Goal: Transaction & Acquisition: Purchase product/service

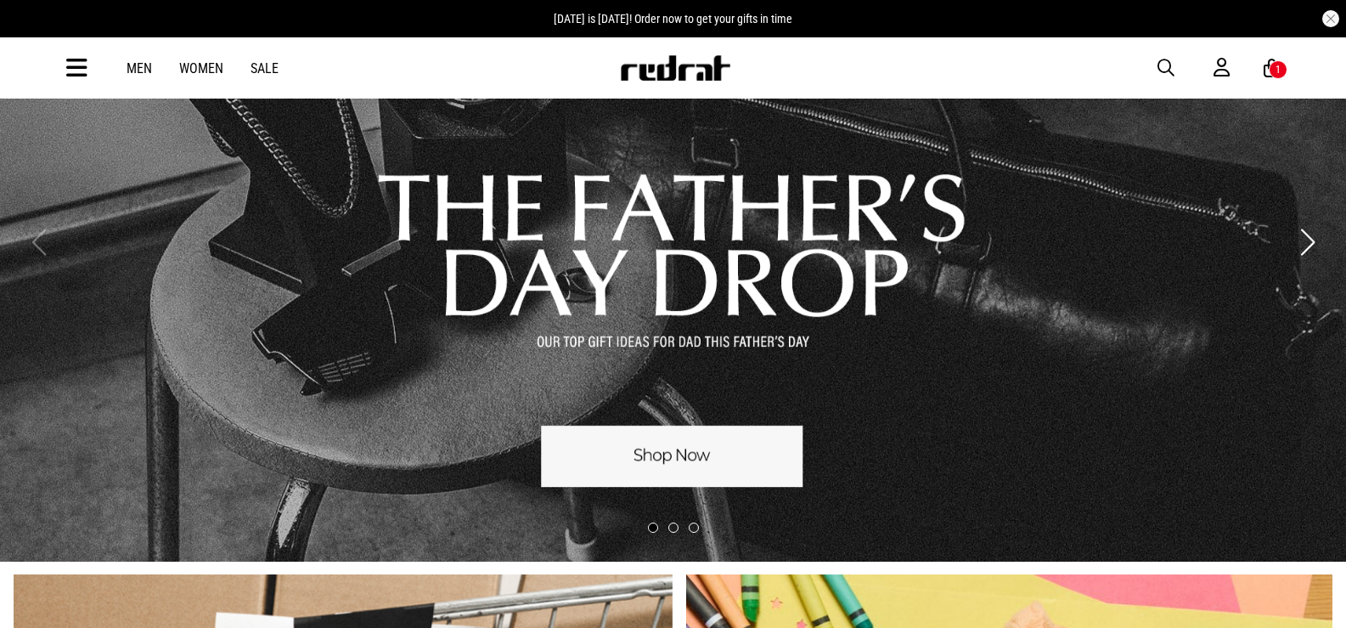
click at [685, 446] on link "1 / 3" at bounding box center [673, 242] width 1346 height 639
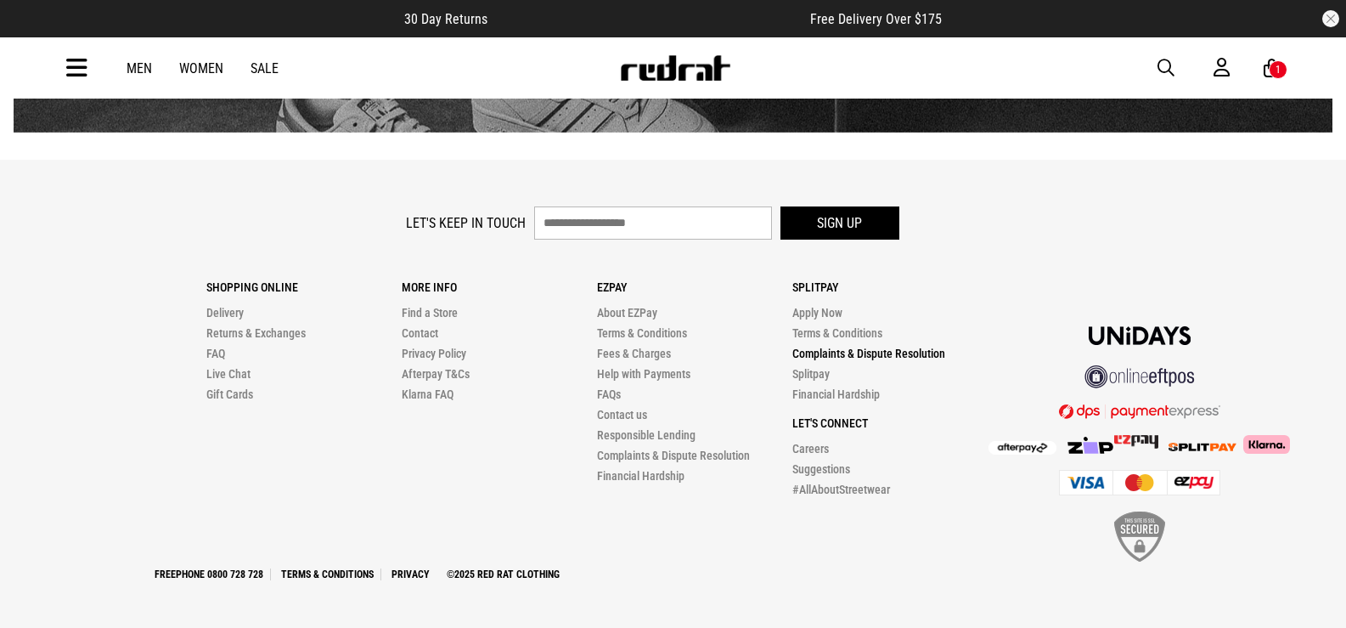
scroll to position [2392, 0]
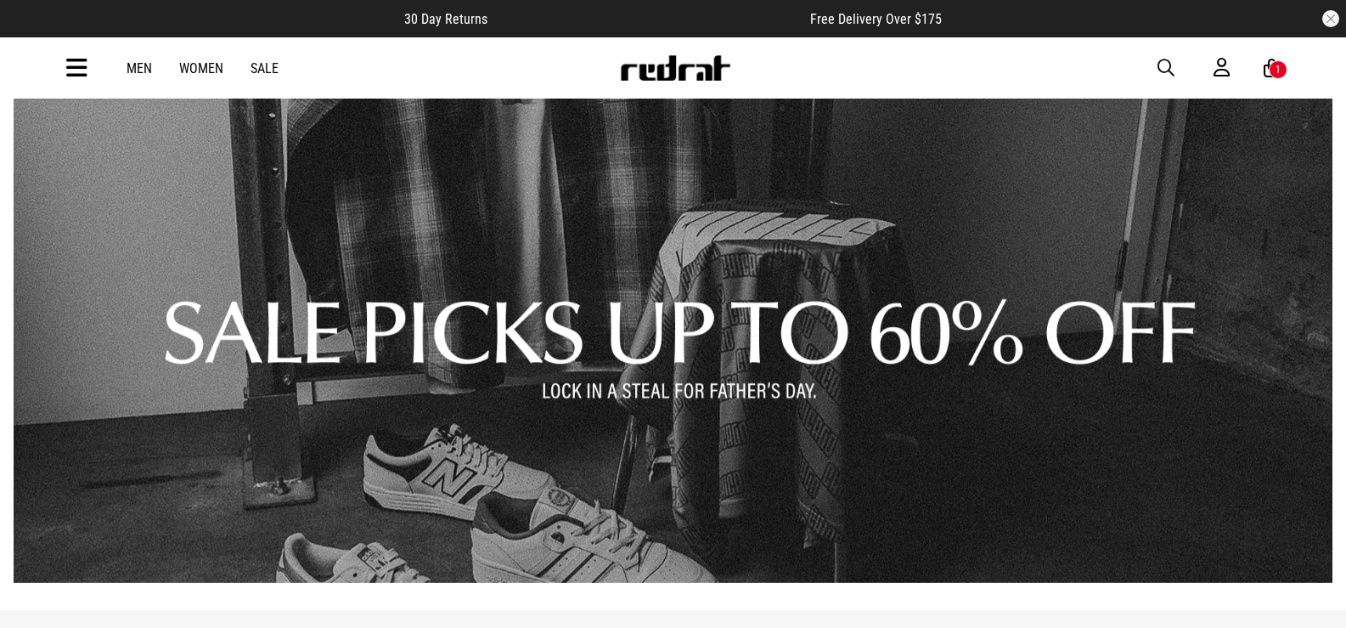
click at [875, 325] on link "1 / 1" at bounding box center [680, 331] width 1332 height 504
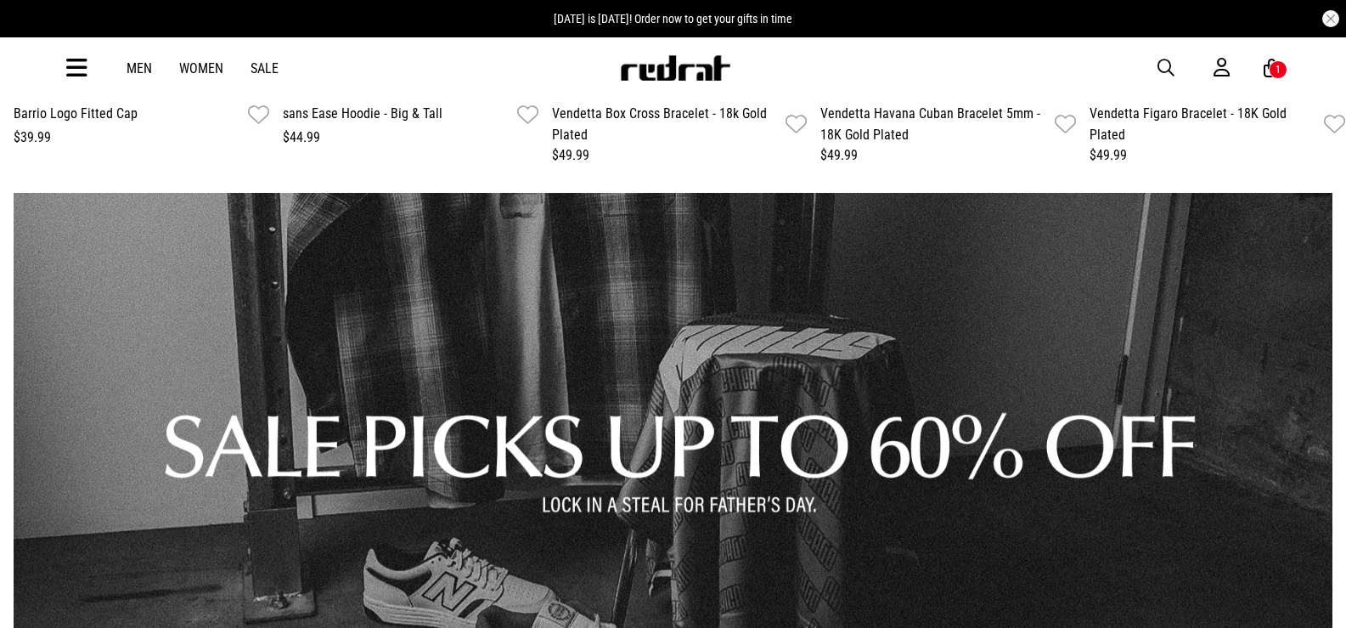
scroll to position [2618, 0]
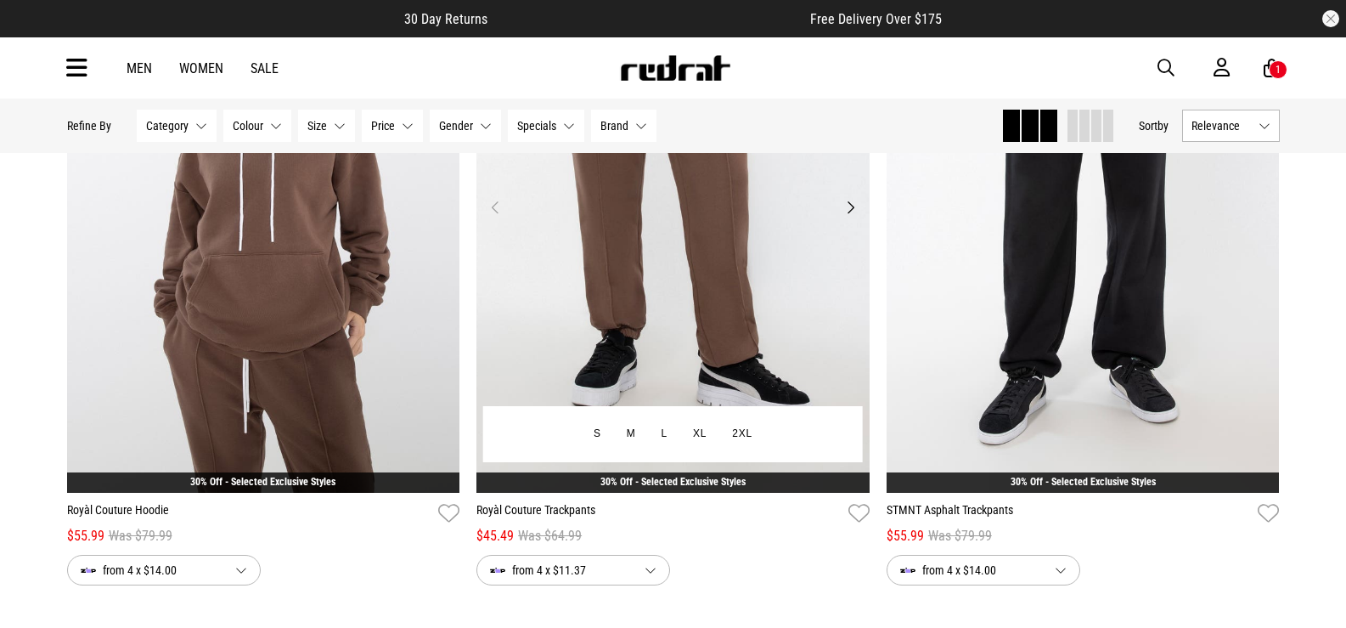
scroll to position [5435, 0]
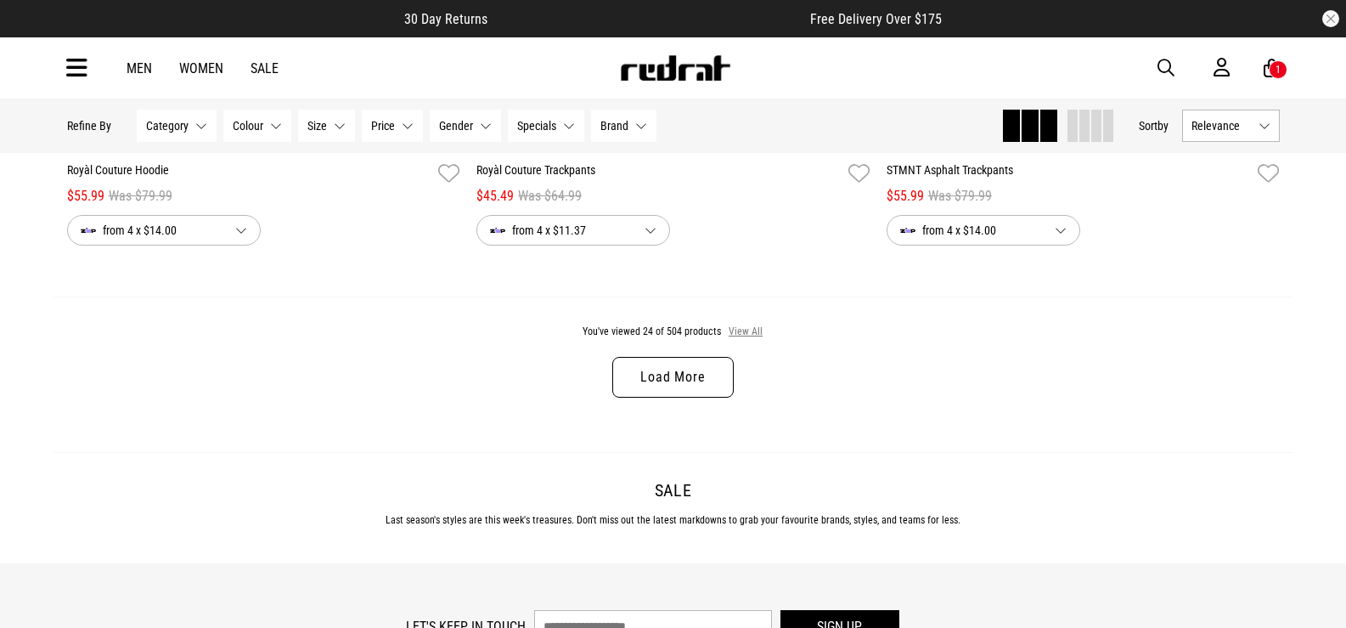
click at [752, 337] on button "View All" at bounding box center [746, 331] width 36 height 15
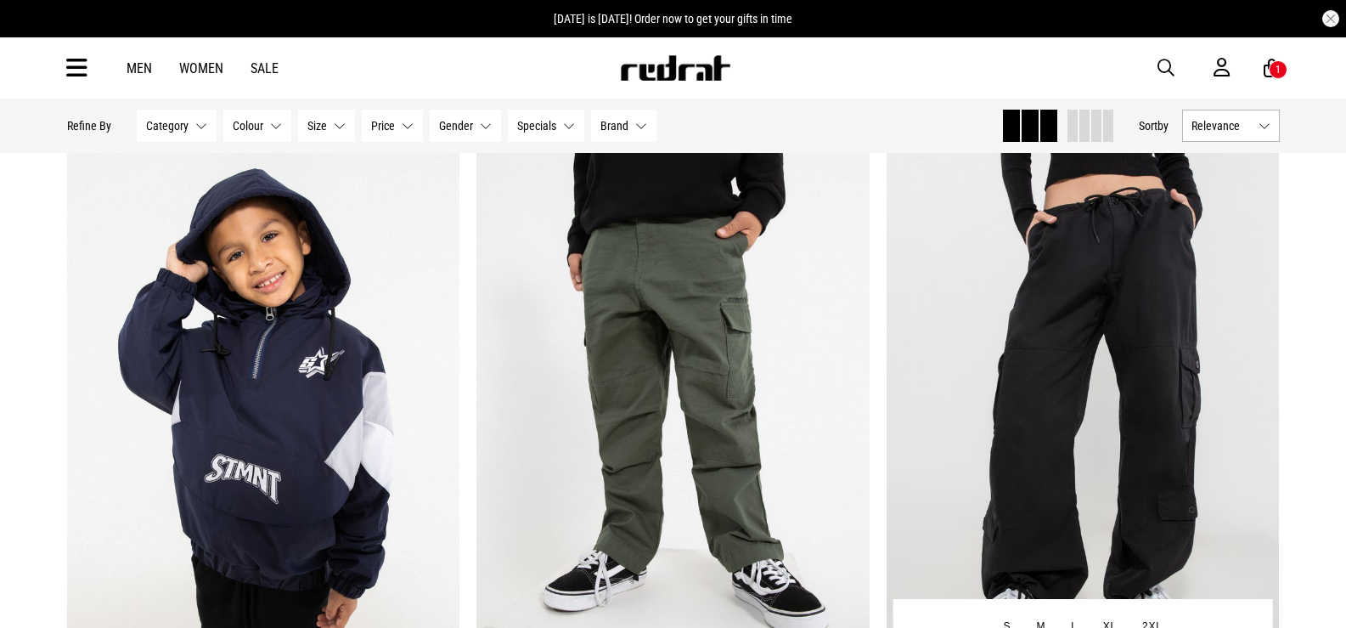
scroll to position [14494, 0]
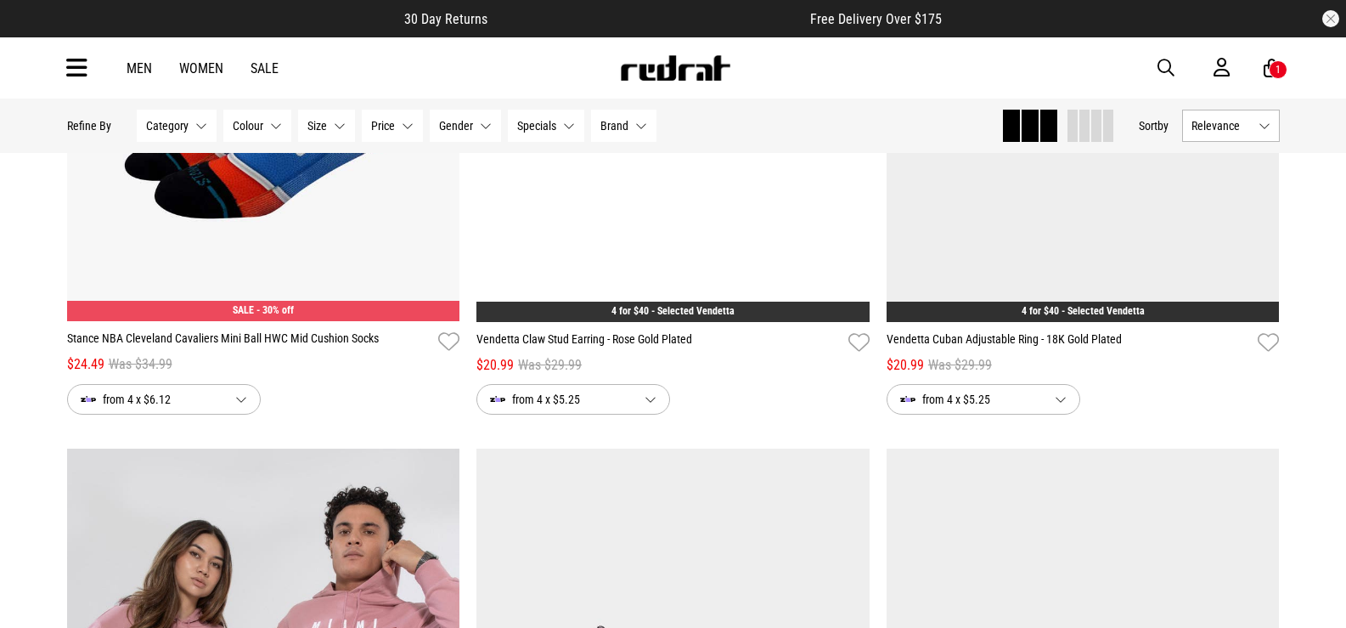
scroll to position [20979, 0]
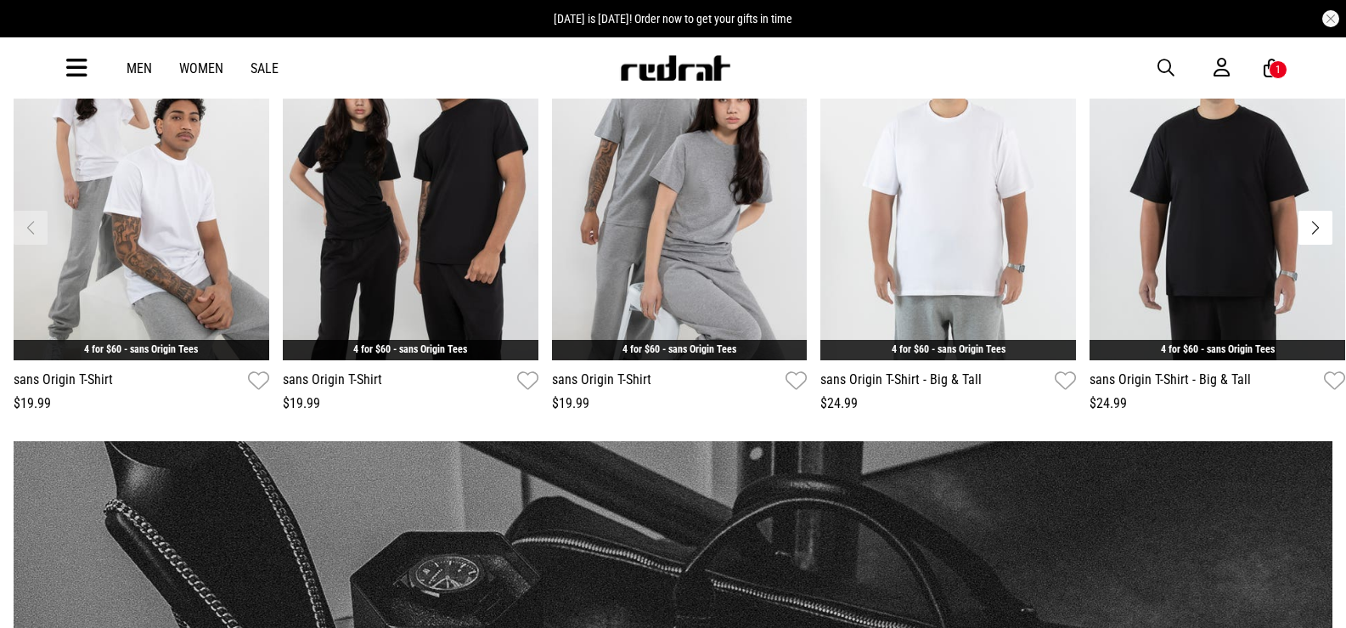
scroll to position [353, 0]
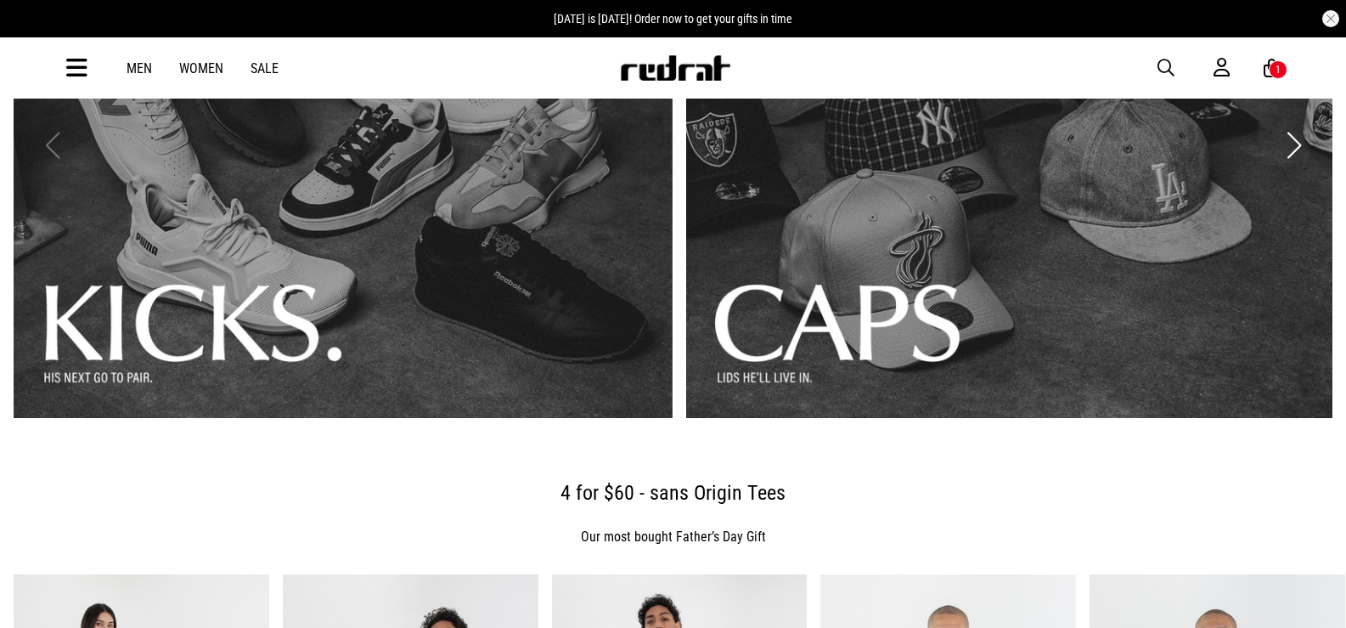
click at [508, 336] on link "1 / 3" at bounding box center [343, 145] width 659 height 545
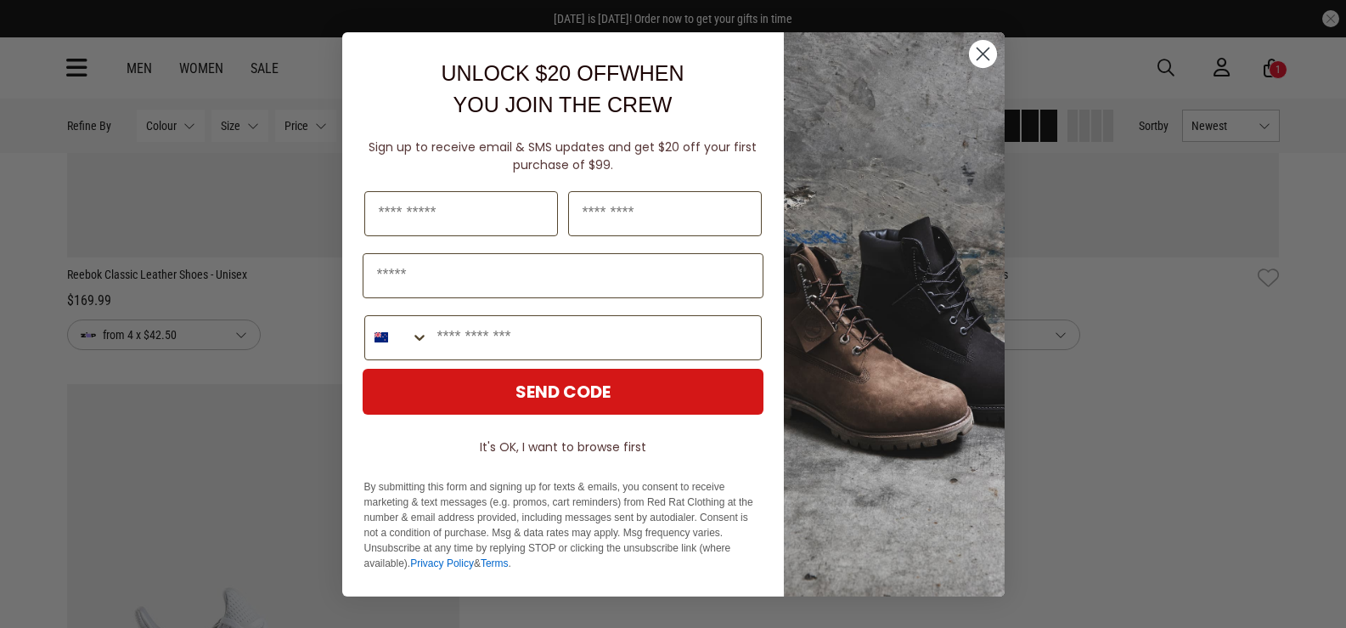
scroll to position [476, 0]
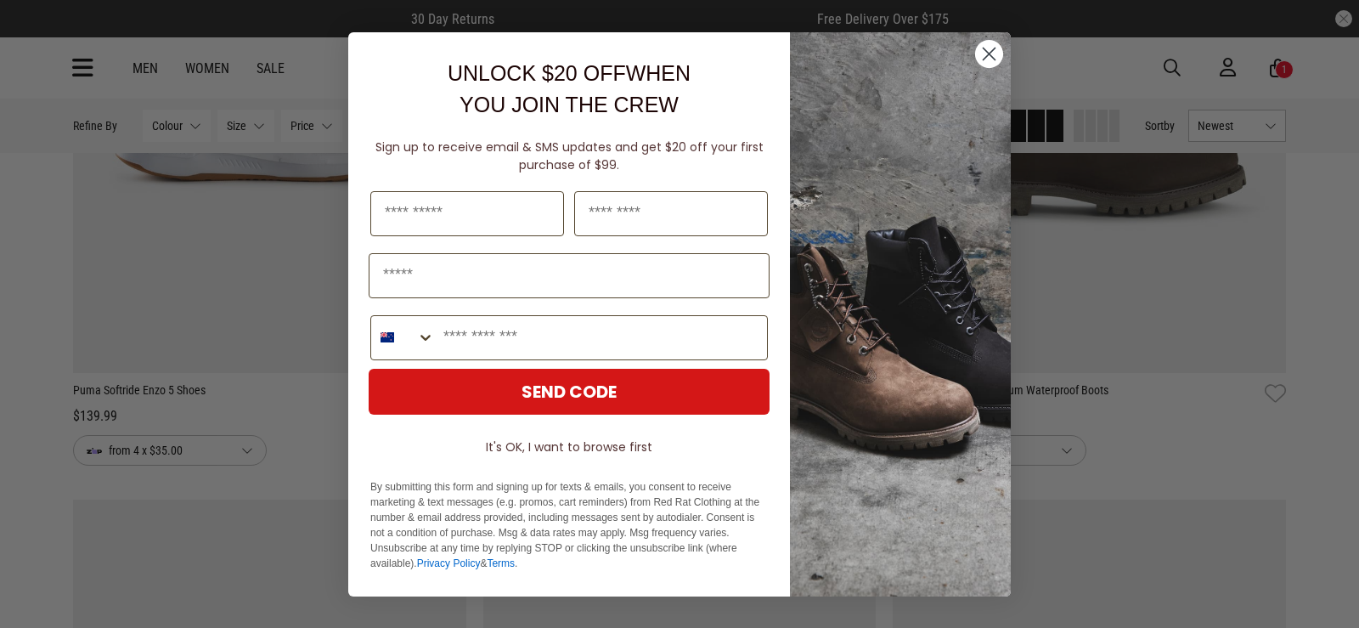
click at [984, 50] on circle "Close dialog" at bounding box center [989, 53] width 28 height 28
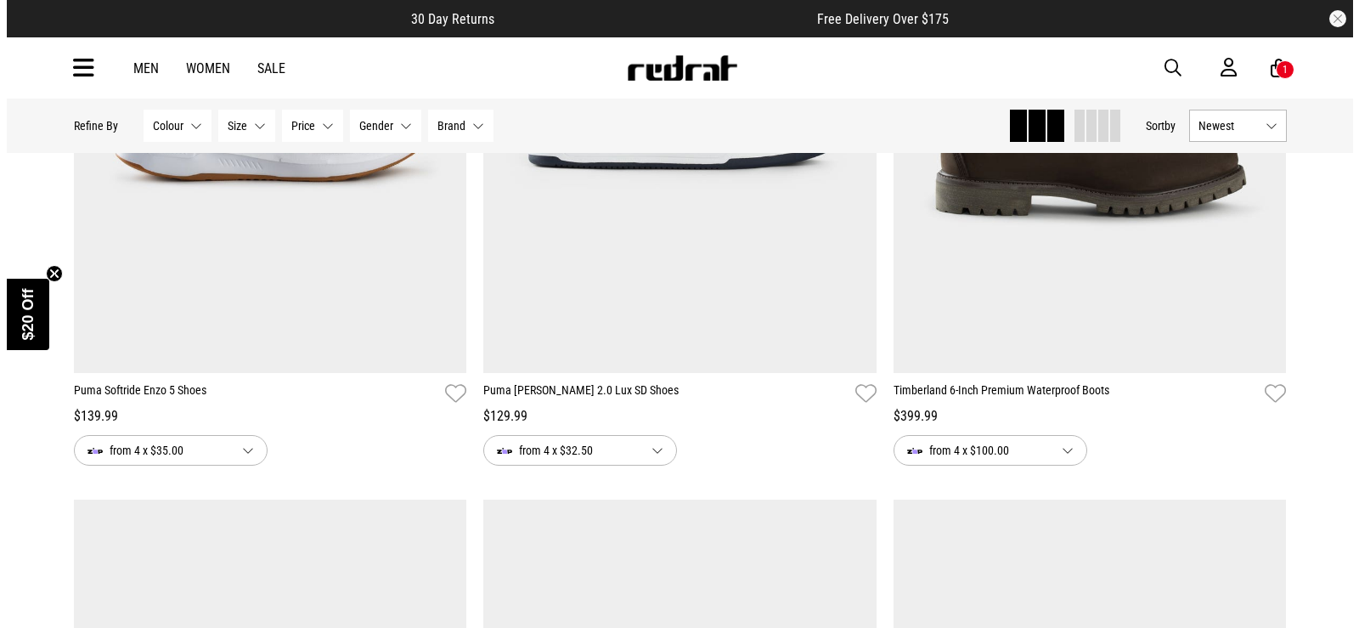
scroll to position [0, 0]
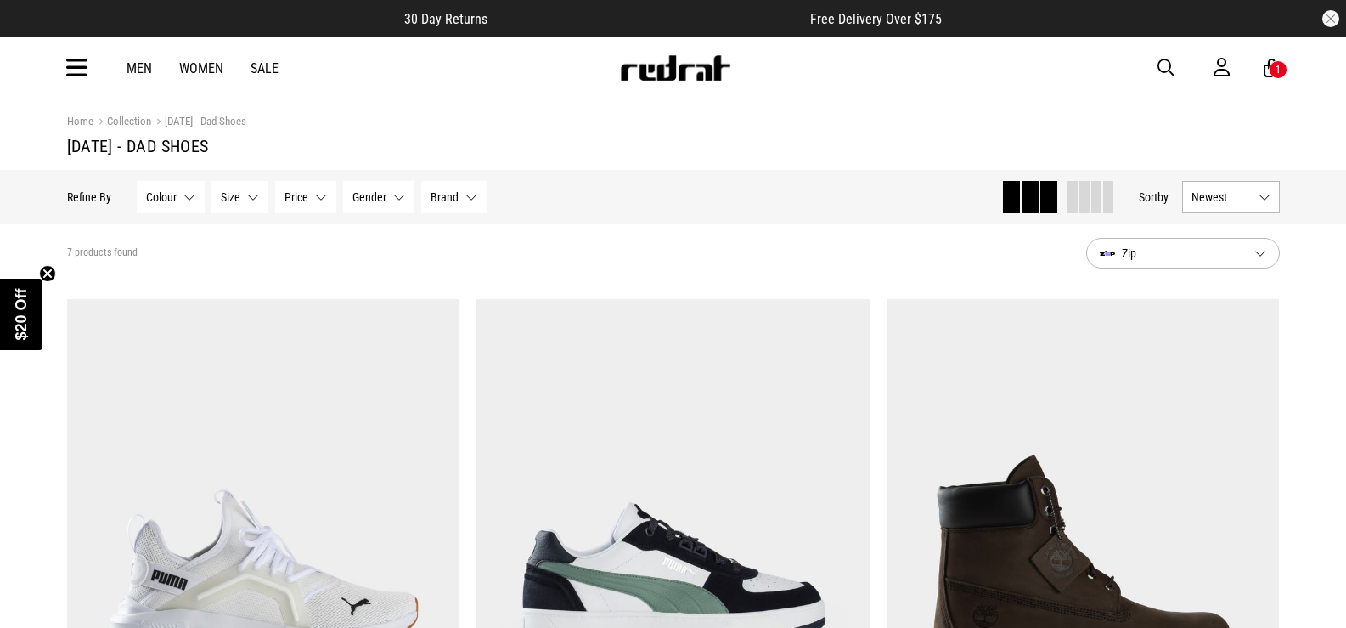
click at [1159, 81] on div "Men Women Sale Sign in New Back Footwear Back Mens Back Womens Back Youth & Kid…" at bounding box center [674, 67] width 1240 height 61
click at [1166, 67] on span "button" at bounding box center [1166, 68] width 17 height 20
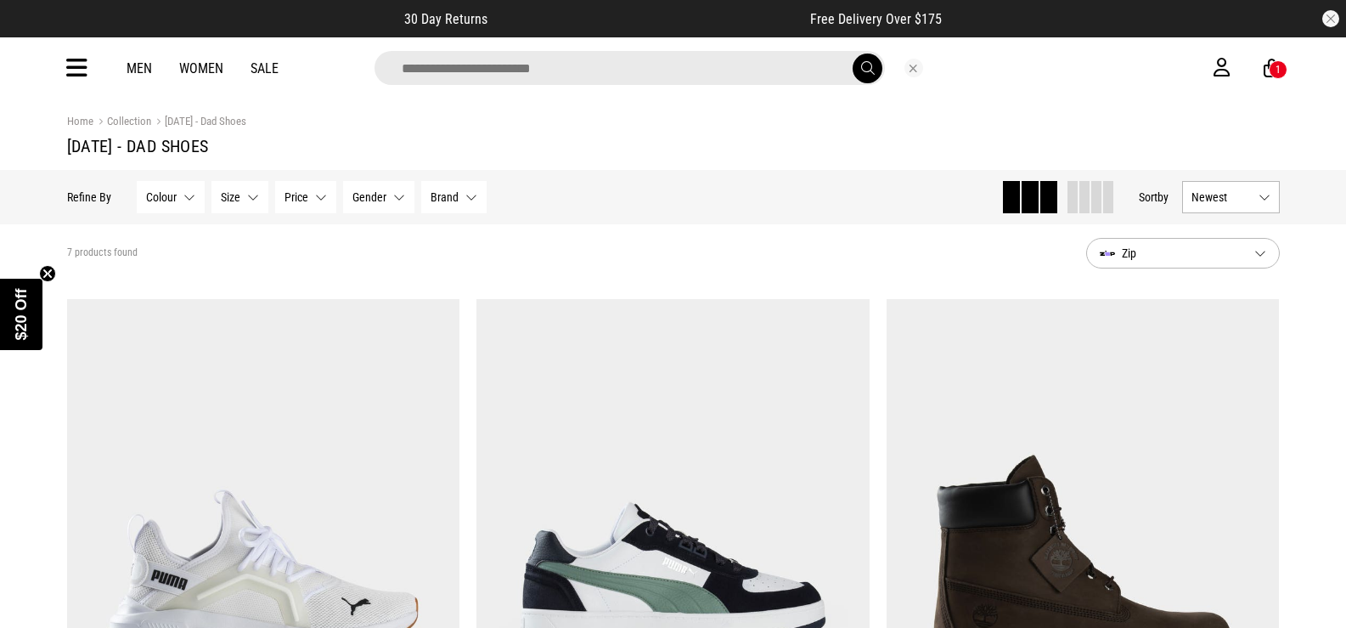
click at [1270, 68] on div "1" at bounding box center [1278, 69] width 19 height 19
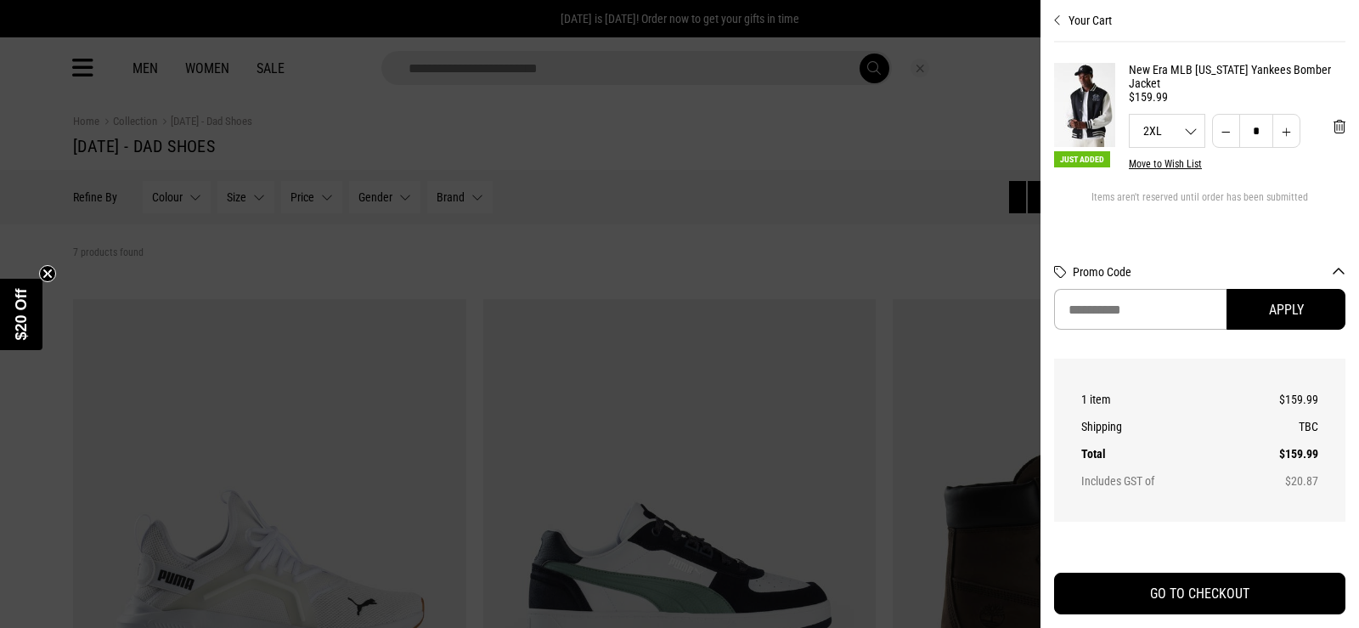
click at [819, 178] on div at bounding box center [679, 314] width 1359 height 628
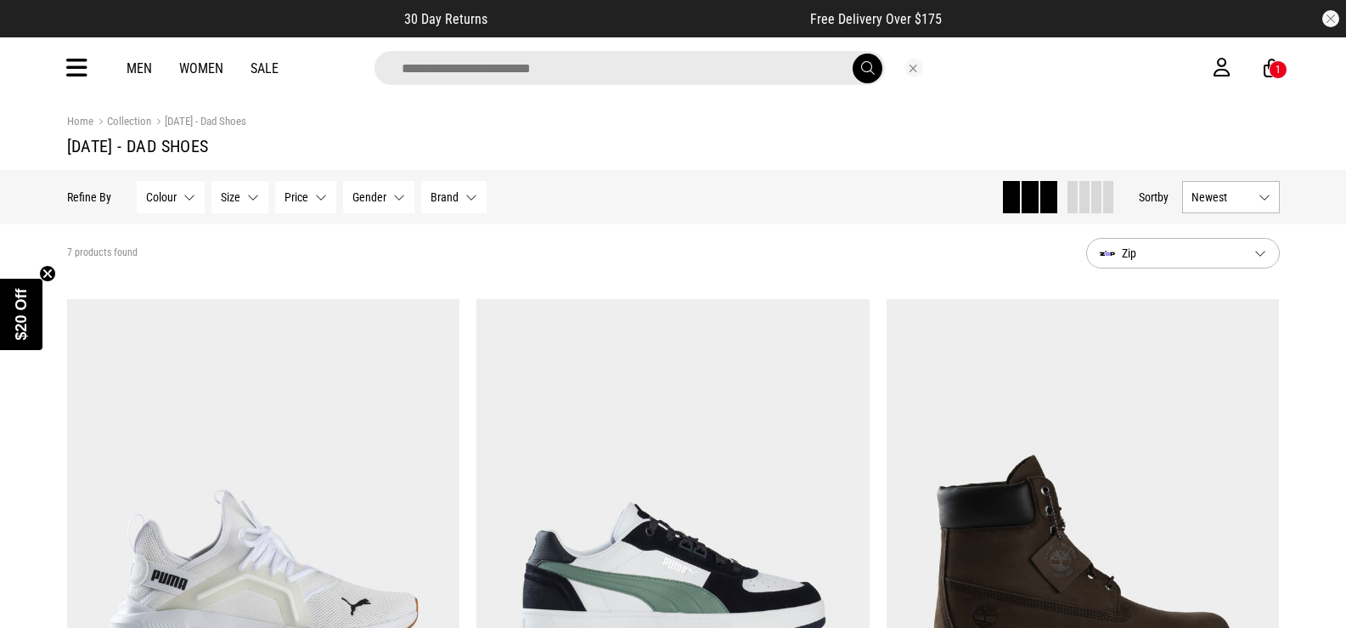
click at [574, 86] on div "Men Women Sale 1" at bounding box center [674, 67] width 1240 height 61
click at [504, 69] on input "search" at bounding box center [630, 68] width 510 height 34
click at [76, 65] on icon at bounding box center [76, 68] width 21 height 28
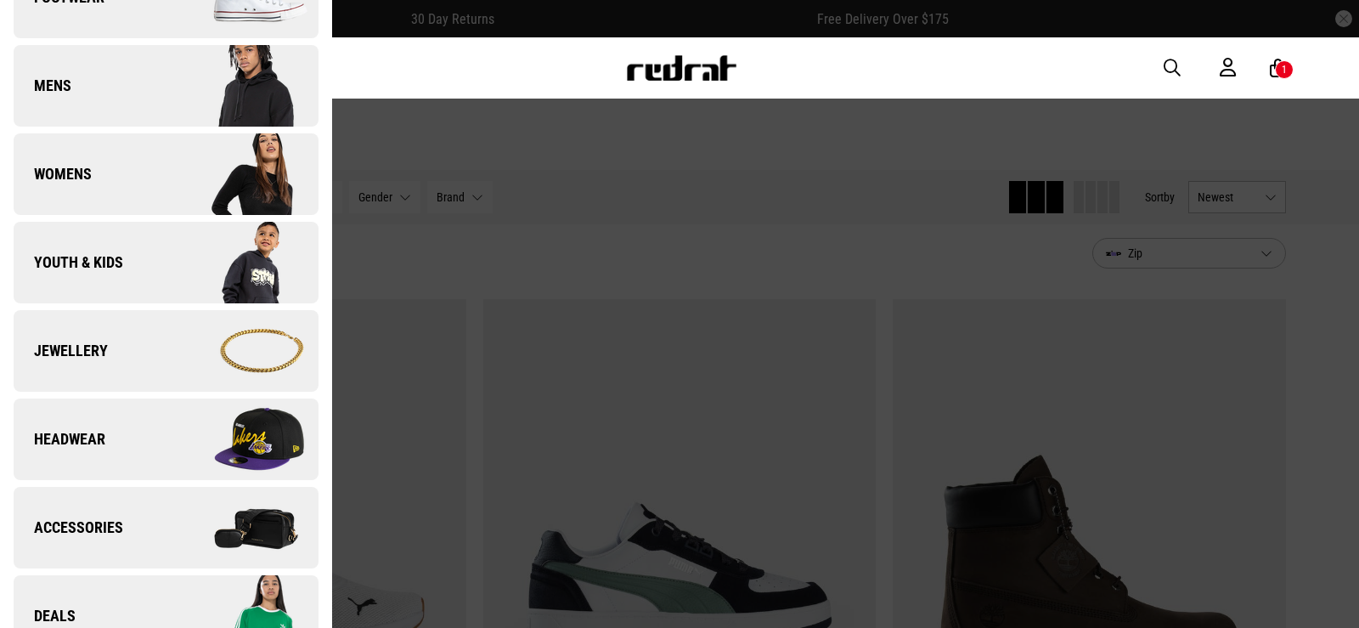
scroll to position [453, 0]
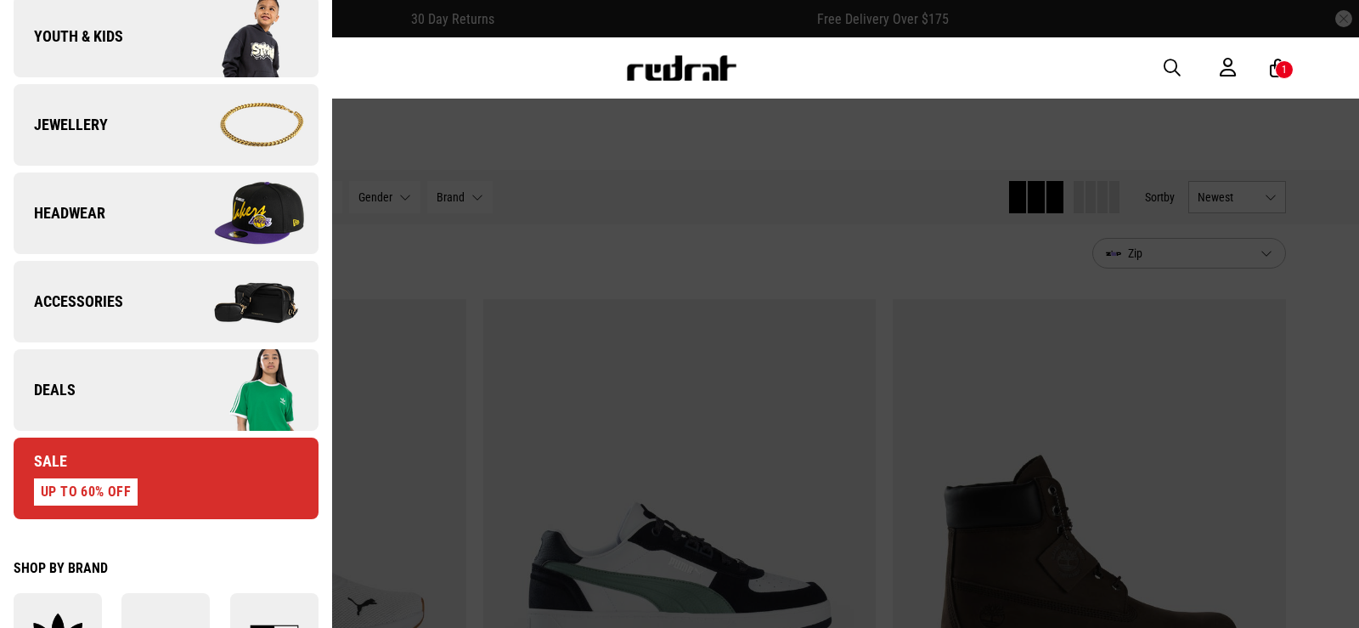
click at [192, 308] on img at bounding box center [242, 301] width 152 height 85
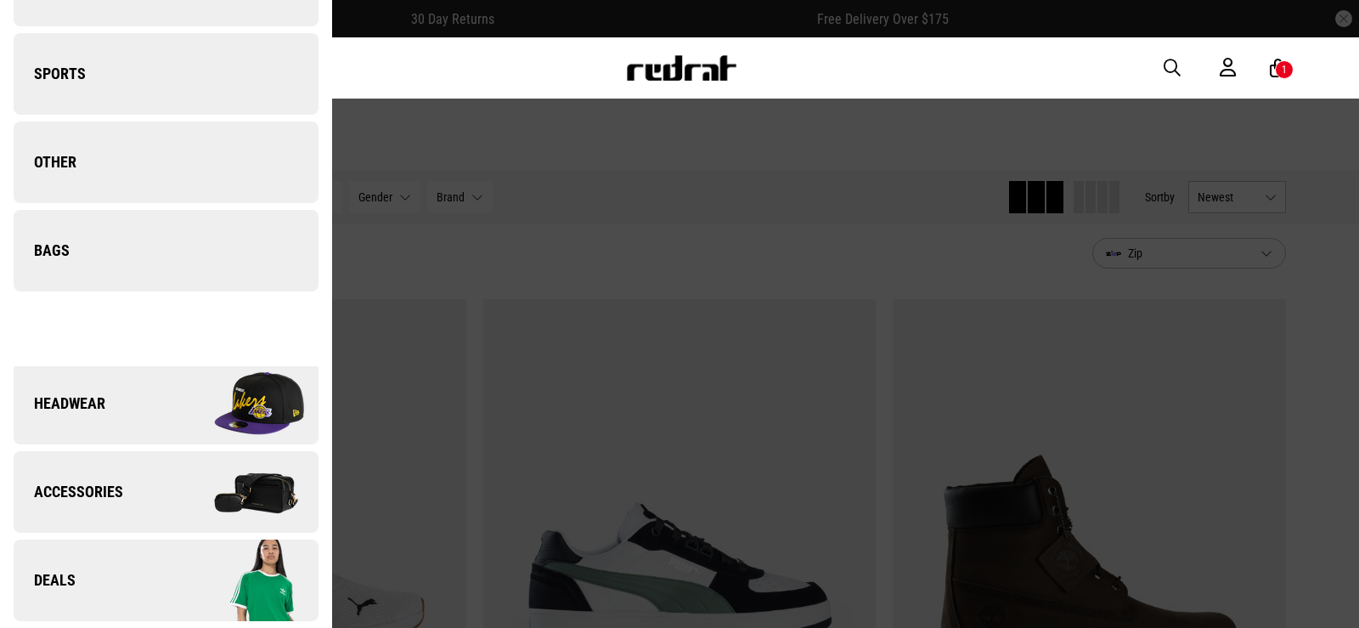
scroll to position [0, 0]
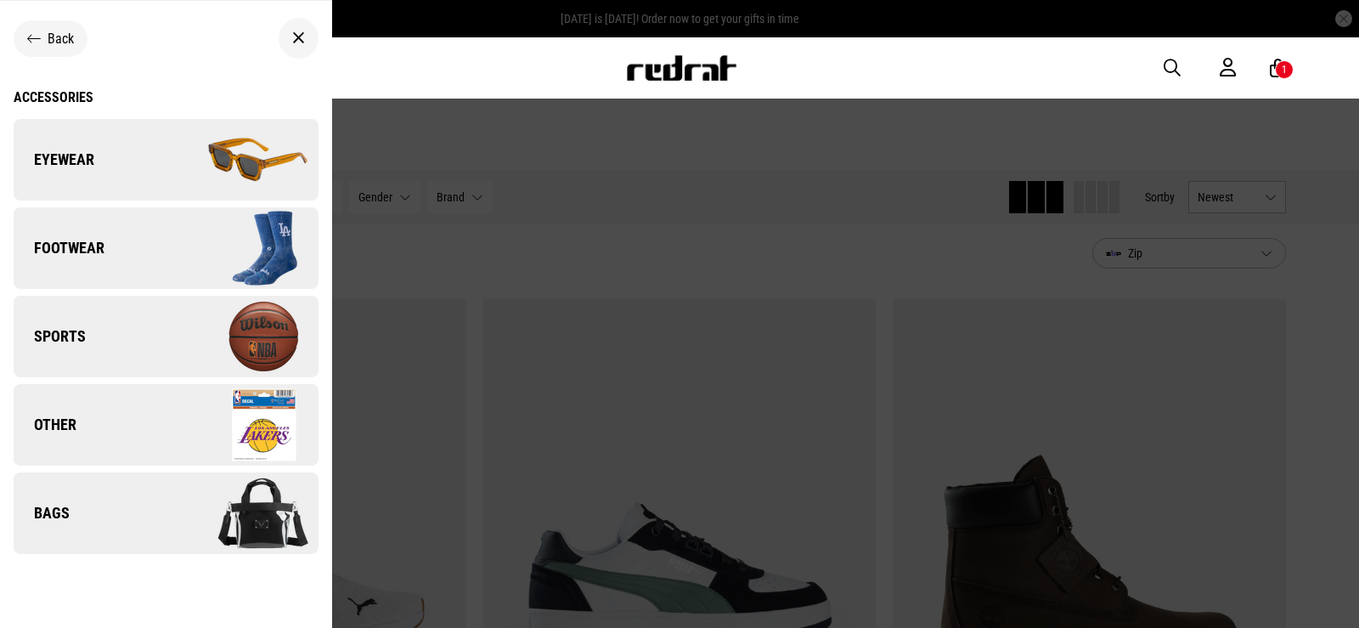
click at [45, 37] on div "Back" at bounding box center [50, 39] width 47 height 16
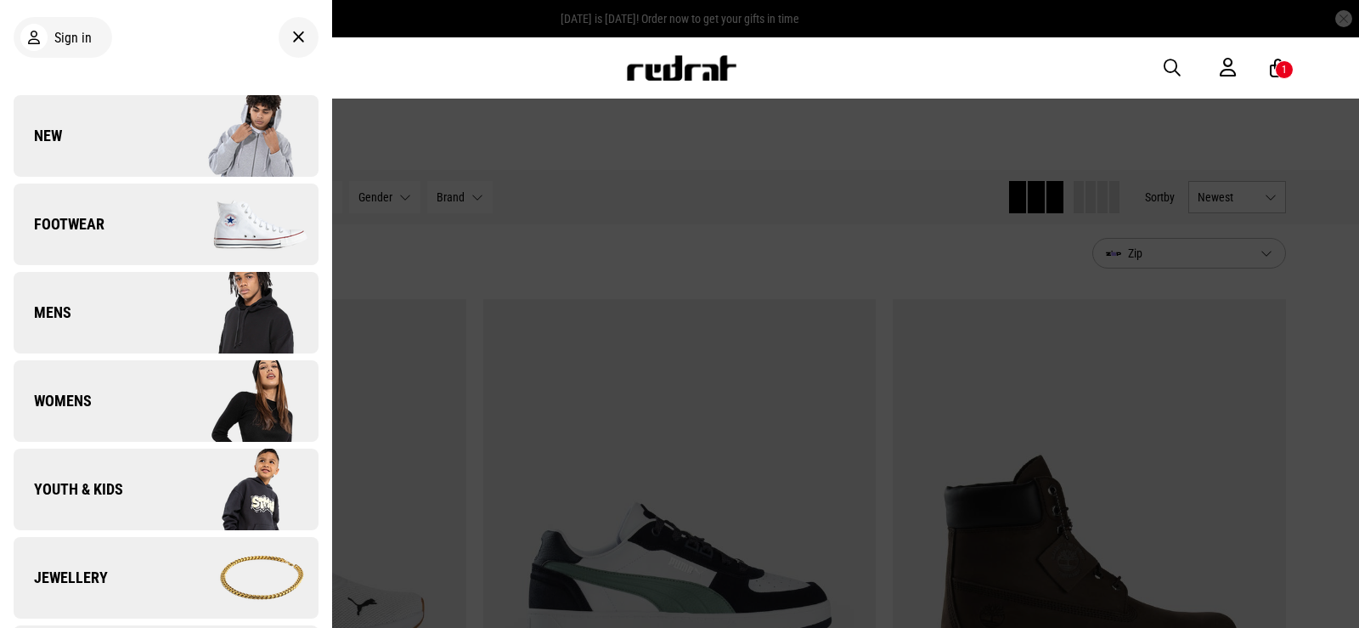
scroll to position [113, 0]
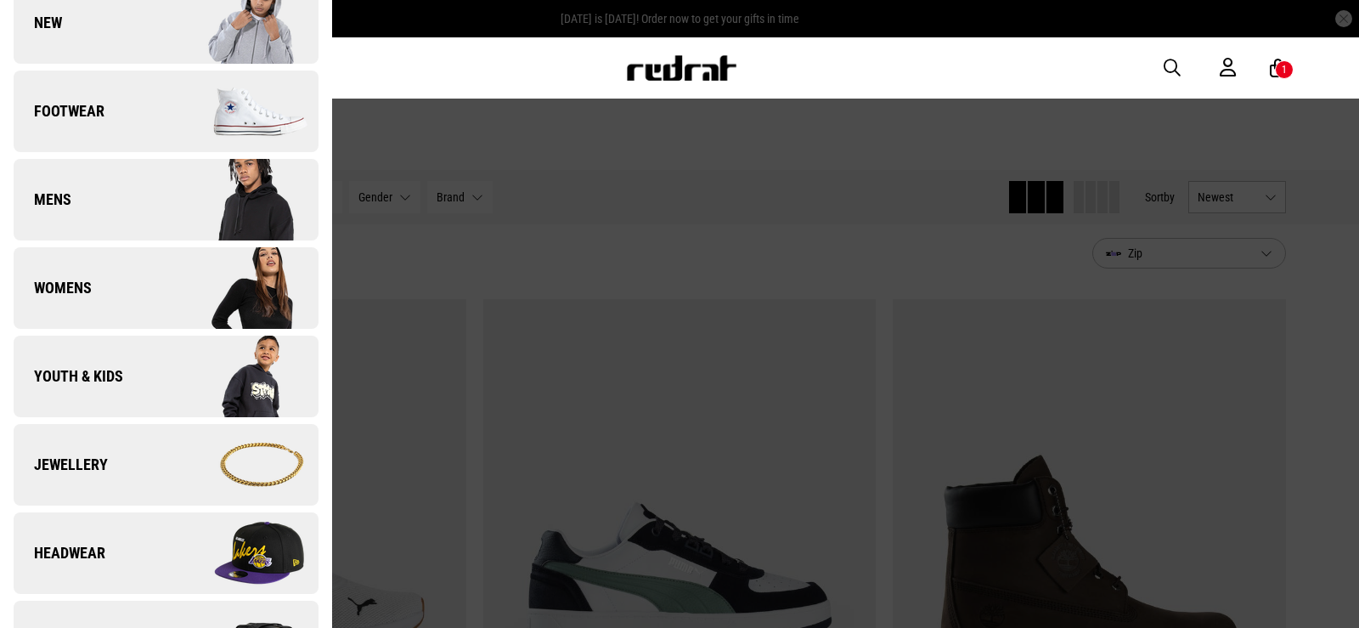
click at [176, 460] on img at bounding box center [242, 464] width 152 height 85
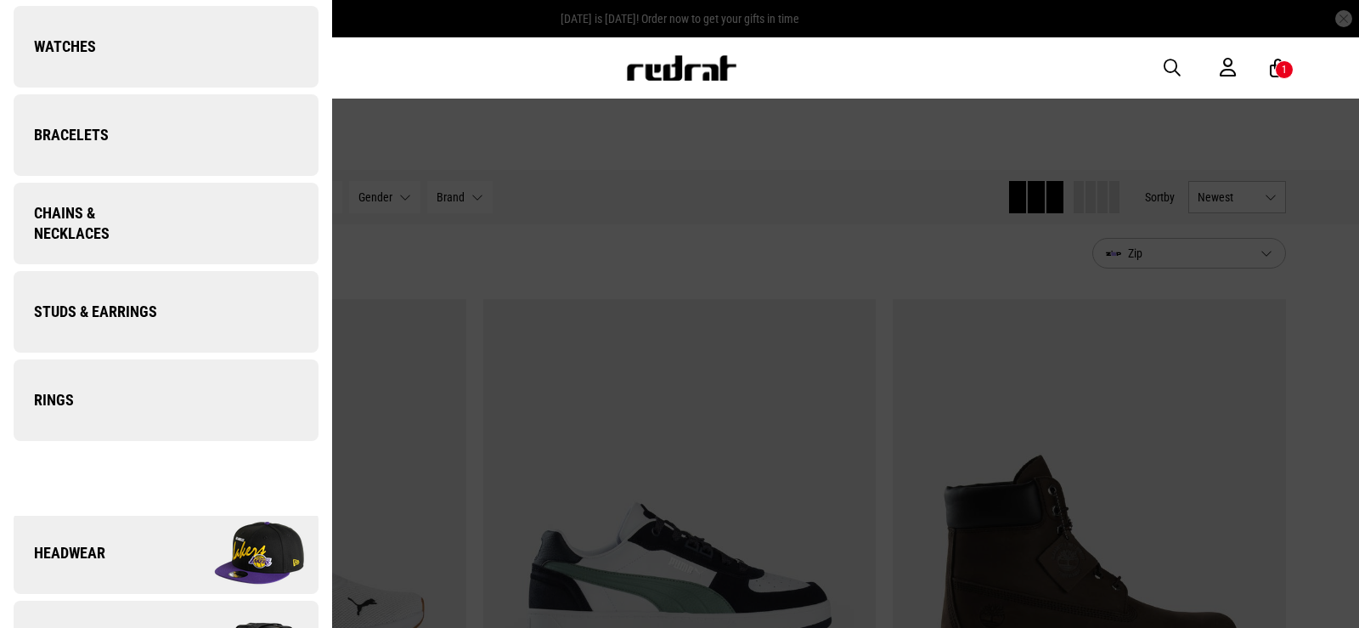
scroll to position [0, 0]
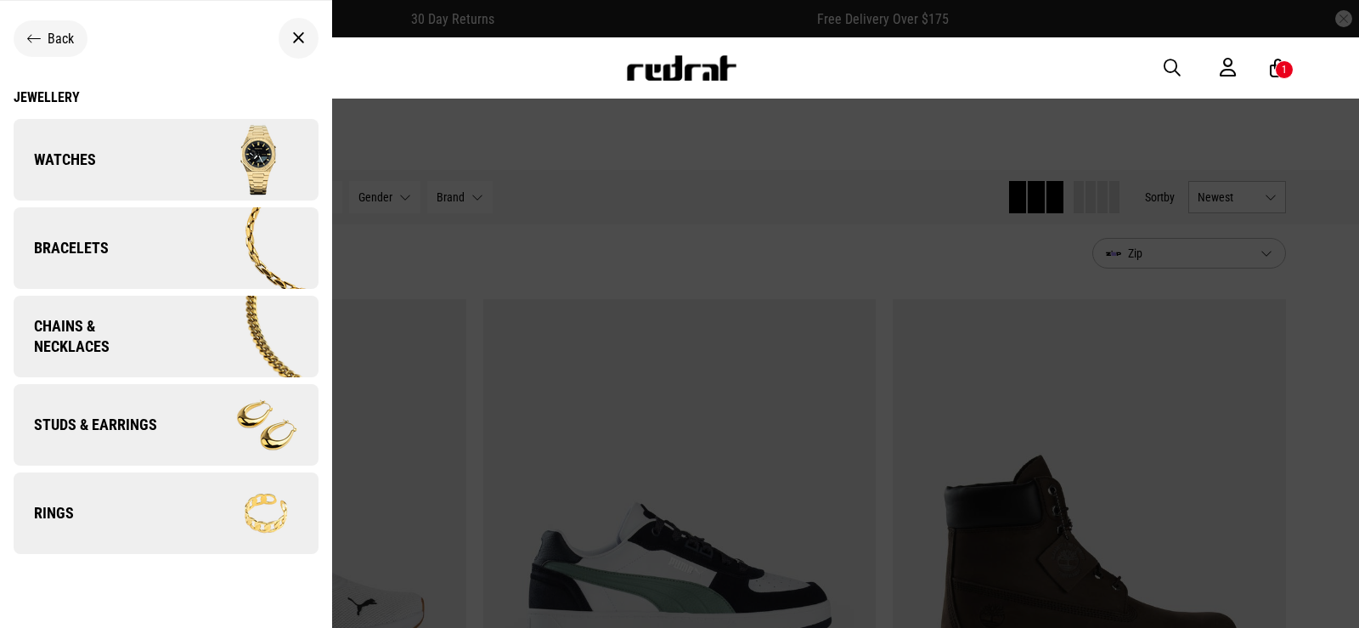
click at [156, 156] on link "Watches" at bounding box center [166, 160] width 305 height 82
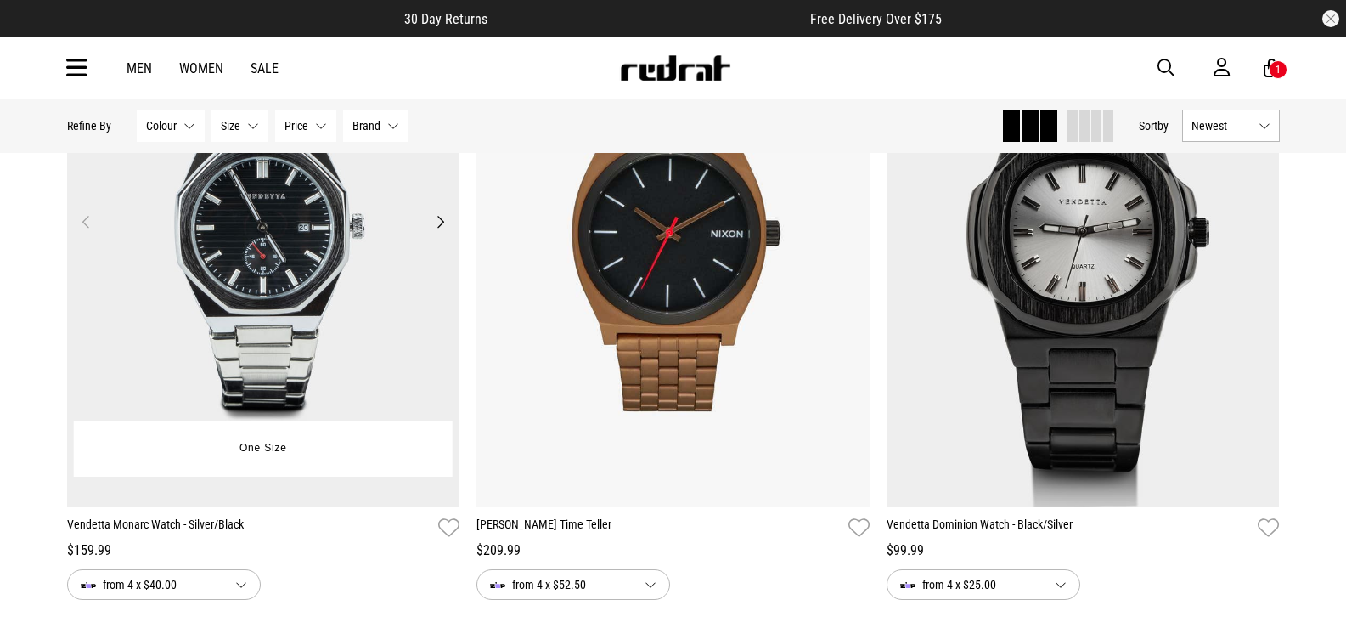
scroll to position [906, 0]
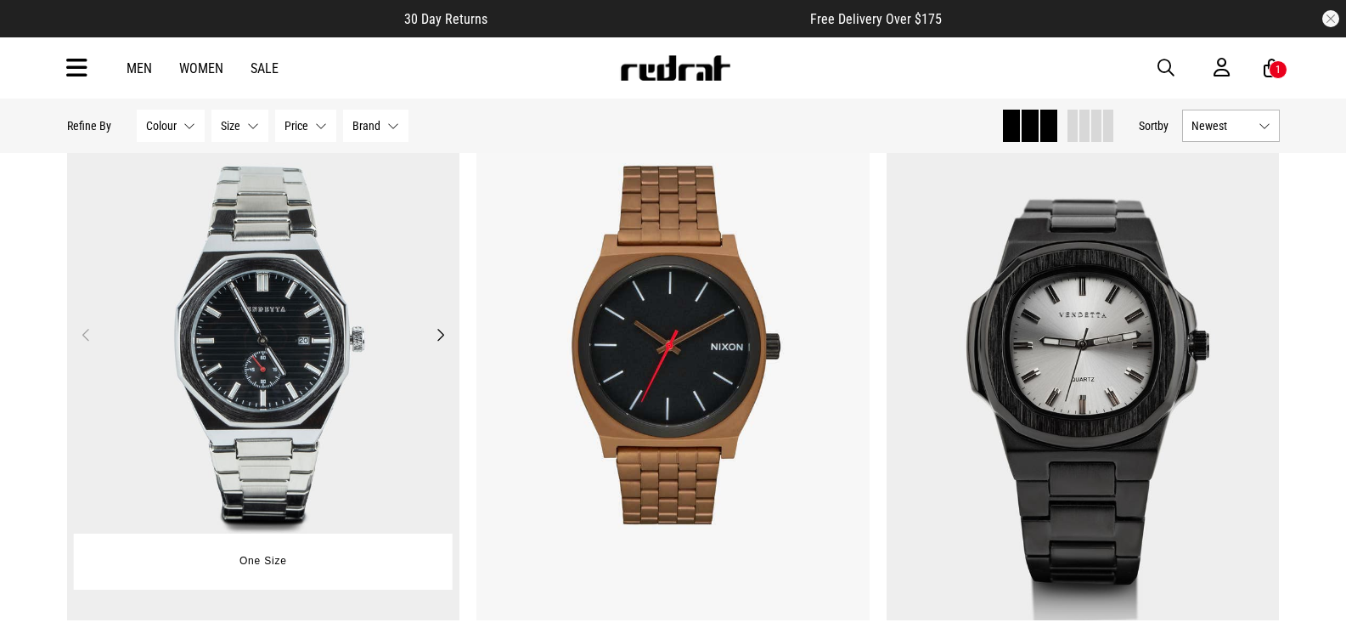
click at [444, 335] on button "Next" at bounding box center [440, 334] width 21 height 20
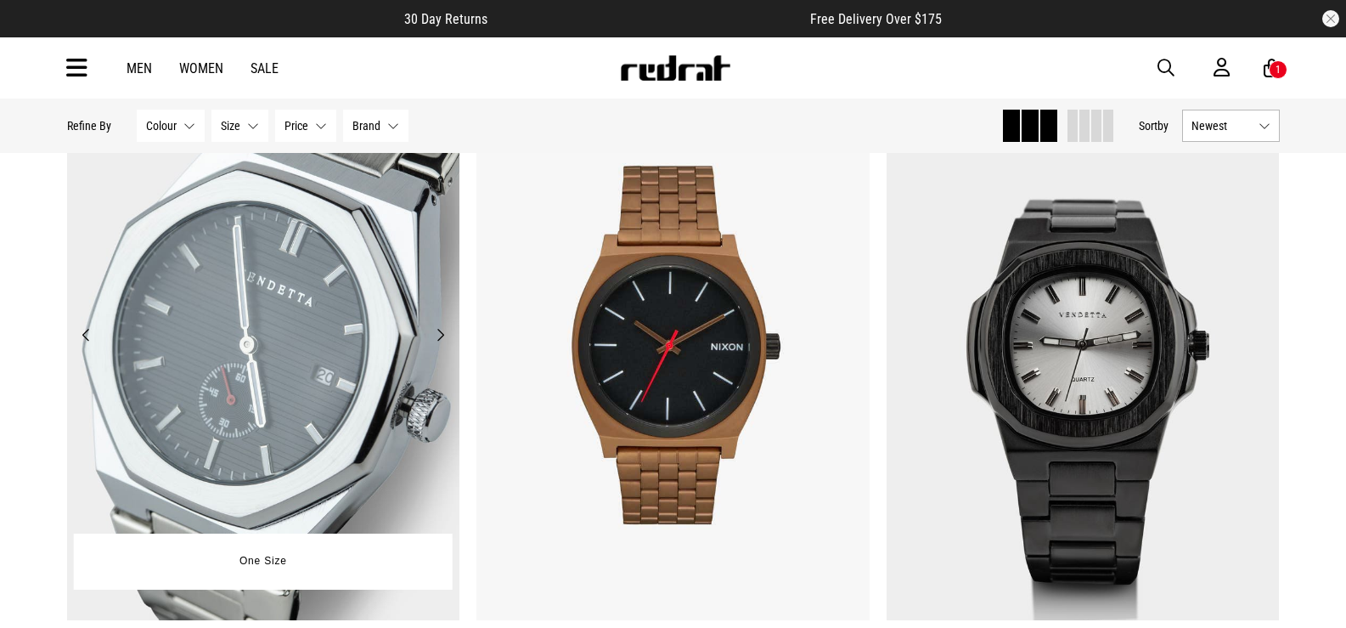
click at [443, 335] on button "Next" at bounding box center [440, 334] width 21 height 20
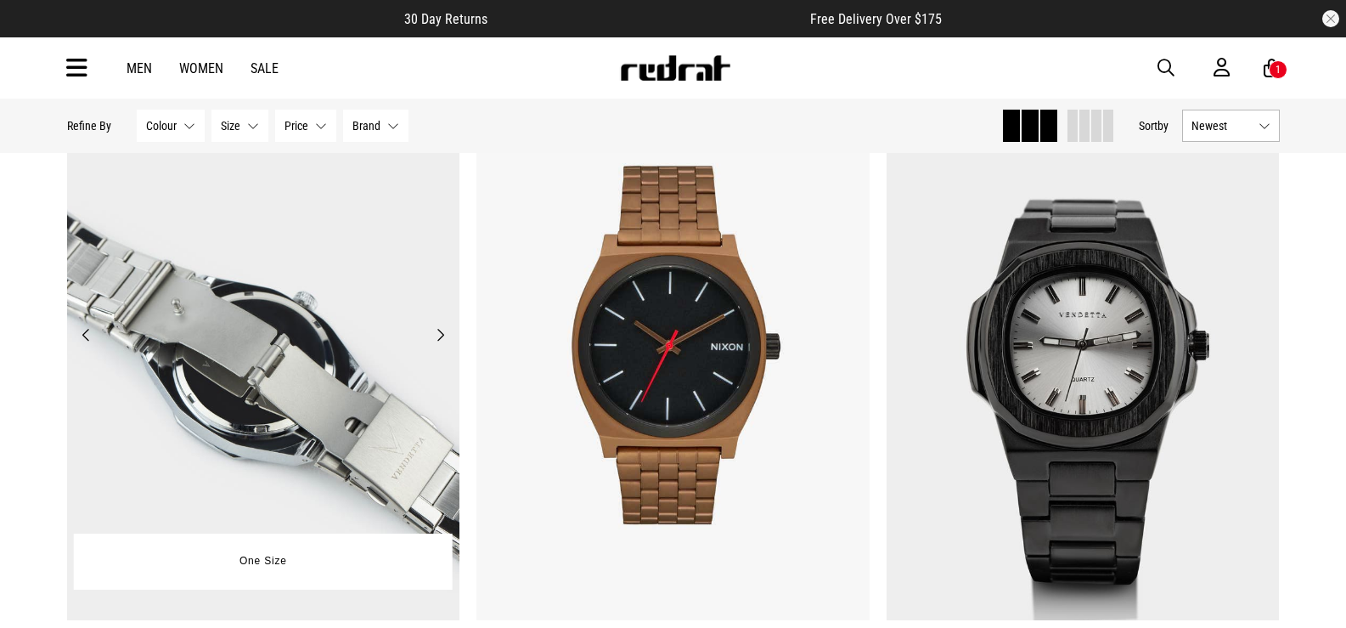
click at [439, 336] on button "Next" at bounding box center [440, 334] width 21 height 20
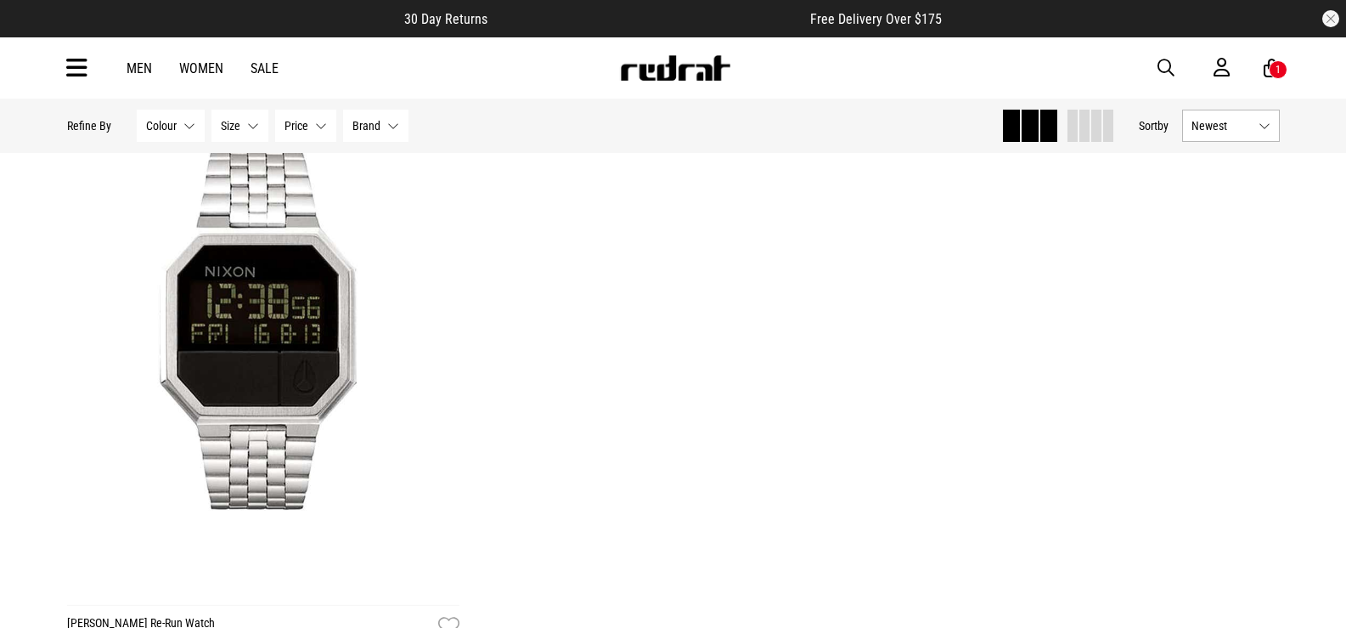
scroll to position [5662, 0]
